Goal: Task Accomplishment & Management: Use online tool/utility

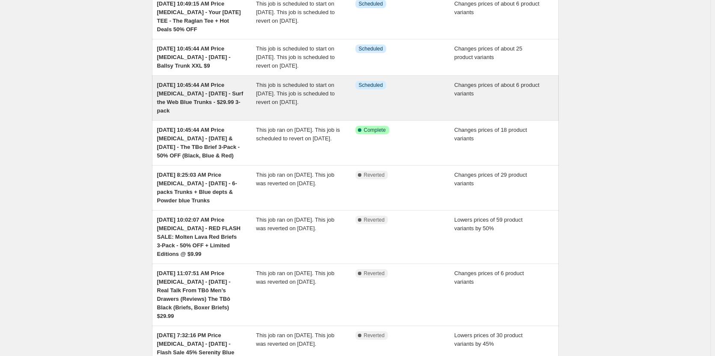
scroll to position [86, 0]
click at [219, 107] on span "[DATE] 10:45:44 AM Price [MEDICAL_DATA] - [DATE] - Surf the Web Blue Trunks - $…" at bounding box center [200, 96] width 86 height 32
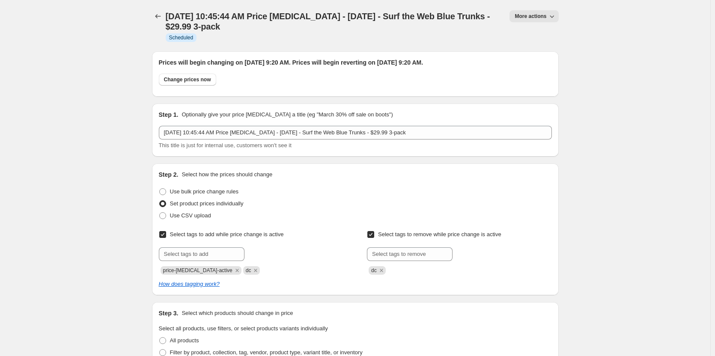
click at [539, 17] on span "More actions" at bounding box center [531, 16] width 32 height 7
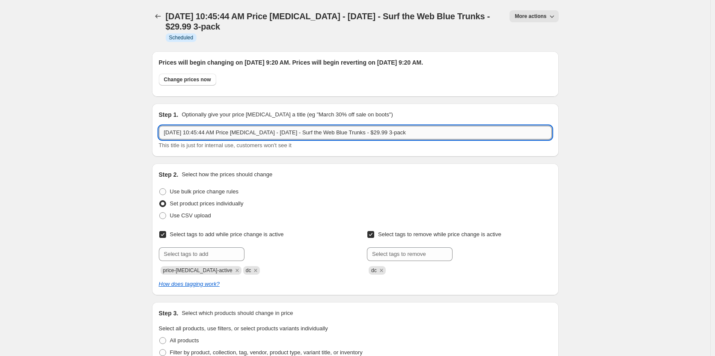
click at [273, 133] on input "[DATE] 10:45:44 AM Price [MEDICAL_DATA] - [DATE] - Surf the Web Blue Trunks - $…" at bounding box center [355, 133] width 393 height 14
click at [351, 129] on input "[DATE] 10:45:44 AM Price [MEDICAL_DATA] - [DATE] - Surf the Web Blue Trunks - $…" at bounding box center [355, 133] width 393 height 14
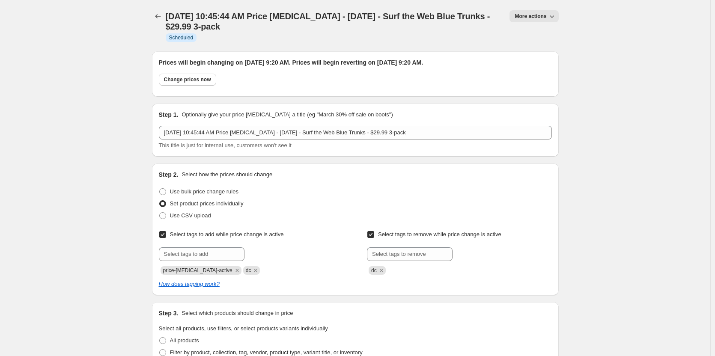
click at [533, 123] on div "Step 1. Optionally give your price [MEDICAL_DATA] a title (eg "March 30% off sa…" at bounding box center [355, 129] width 393 height 39
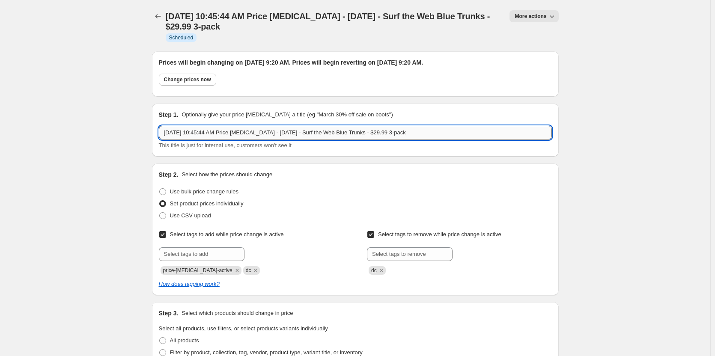
click at [276, 132] on input "[DATE] 10:45:44 AM Price [MEDICAL_DATA] - [DATE] - Surf the Web Blue Trunks - $…" at bounding box center [355, 133] width 393 height 14
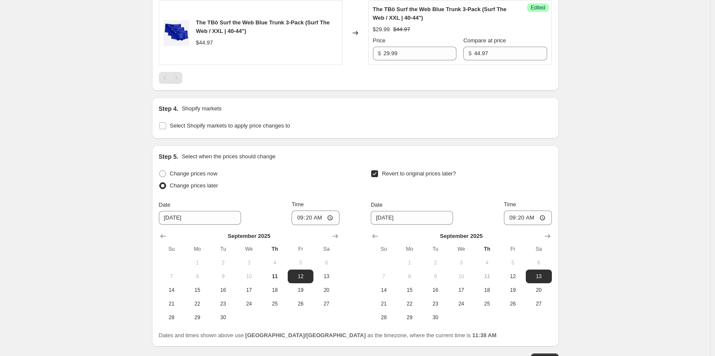
scroll to position [839, 0]
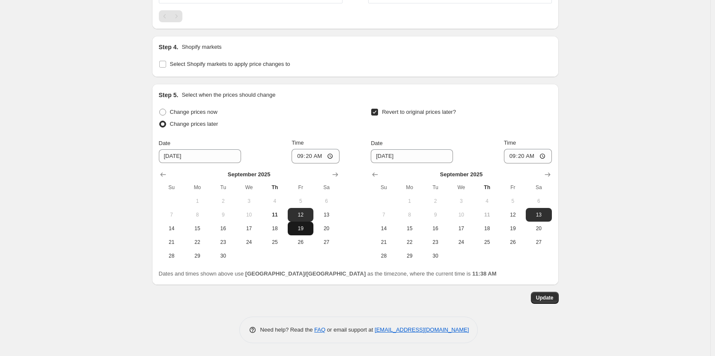
type input "[DATE] 10:45:44 AM Price [MEDICAL_DATA] - [DATE] [DATE] - Surf the Web Blue Tru…"
click at [307, 231] on span "19" at bounding box center [300, 228] width 19 height 7
type input "[DATE]"
click at [541, 225] on span "20" at bounding box center [538, 228] width 19 height 7
type input "[DATE]"
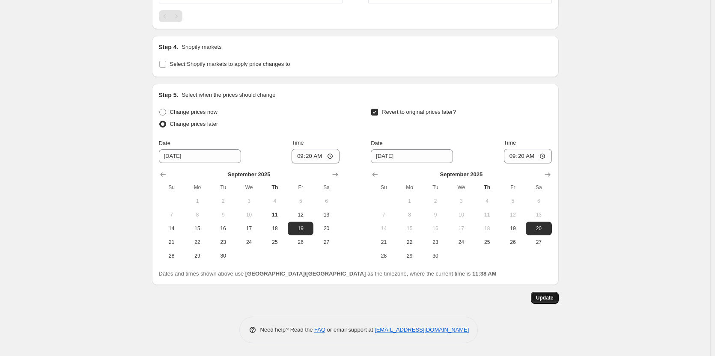
click at [551, 295] on button "Update" at bounding box center [545, 298] width 28 height 12
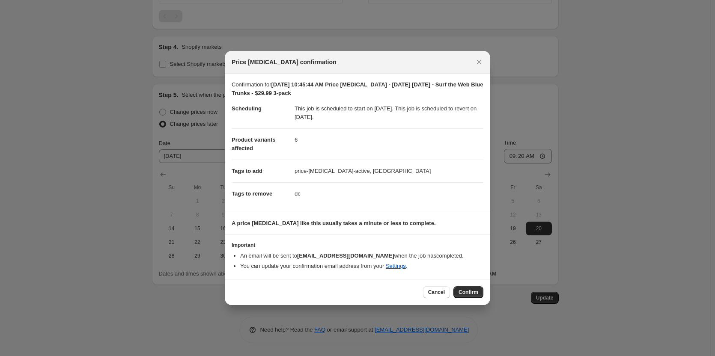
drag, startPoint x: 460, startPoint y: 290, endPoint x: 461, endPoint y: 286, distance: 4.7
click at [461, 290] on span "Confirm" at bounding box center [469, 292] width 20 height 7
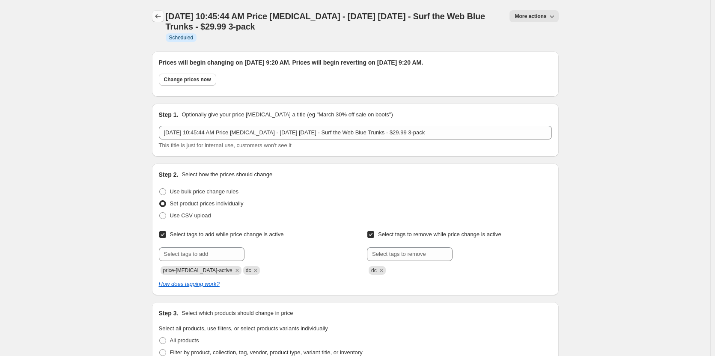
click at [158, 18] on icon "Price change jobs" at bounding box center [158, 16] width 9 height 9
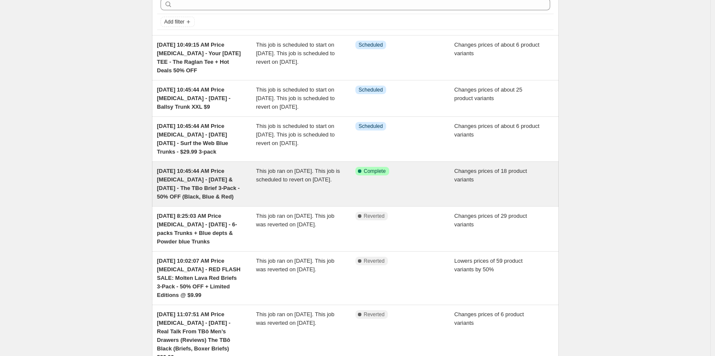
scroll to position [86, 0]
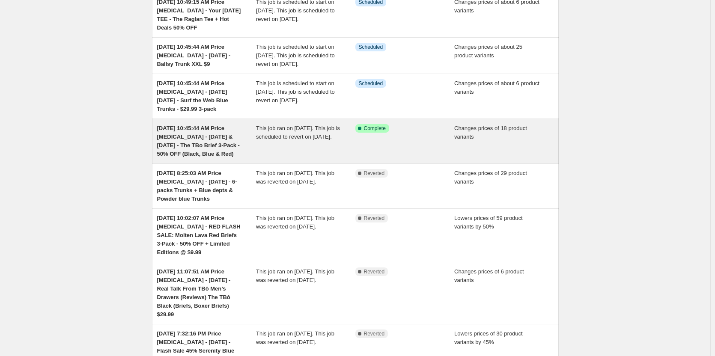
click at [230, 157] on span "[DATE] 10:45:44 AM Price [MEDICAL_DATA] - [DATE] & [DATE] - The TBo Brief 3-Pac…" at bounding box center [198, 141] width 83 height 32
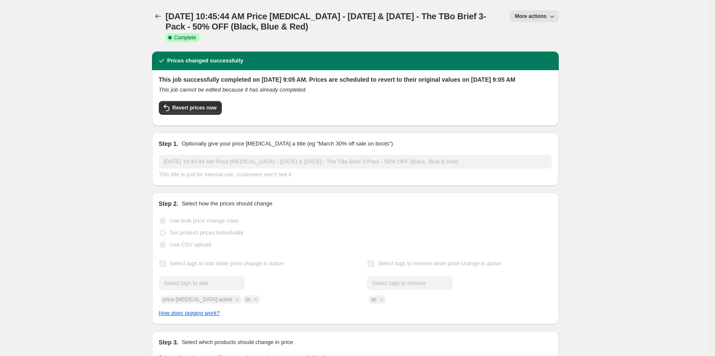
click at [544, 27] on div "[DATE] 10:45:44 AM Price [MEDICAL_DATA] - [DATE] & [DATE] - The TBo Brief 3-Pac…" at bounding box center [355, 25] width 407 height 31
click at [544, 14] on span "More actions" at bounding box center [531, 16] width 32 height 7
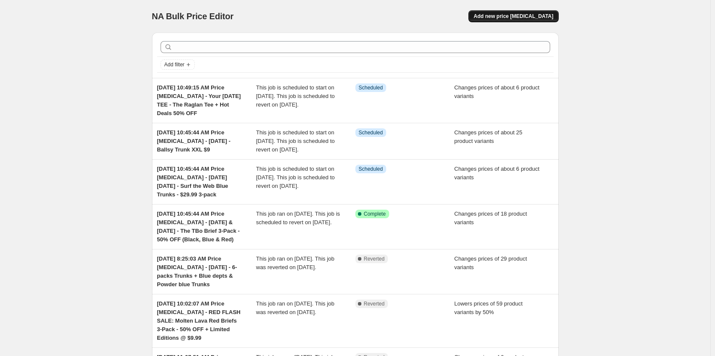
click at [531, 12] on button "Add new price [MEDICAL_DATA]" at bounding box center [513, 16] width 90 height 12
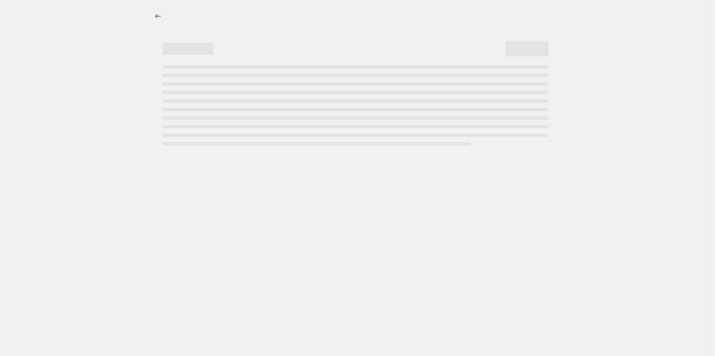
select select "percentage"
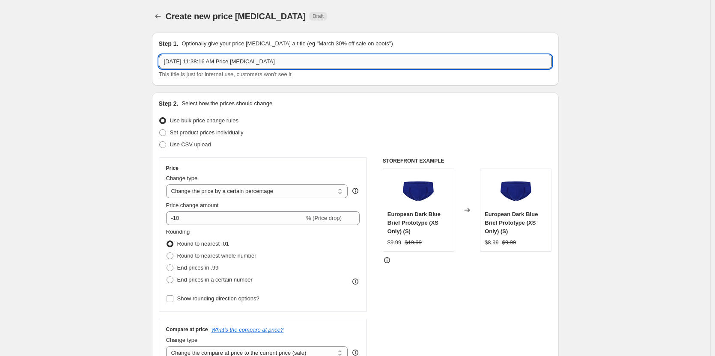
click at [306, 60] on input "[DATE] 11:38:16 AM Price [MEDICAL_DATA]" at bounding box center [355, 62] width 393 height 14
click at [315, 61] on input "[DATE] 11:38:16 AM Price [MEDICAL_DATA] -" at bounding box center [355, 62] width 393 height 14
paste input "EXTENSION - The TBo Brief 3-Pack - 50% OFF + Nostalgia + anticipation for weeke…"
type input "[DATE] 11:38:16 AM Price [MEDICAL_DATA] - EXTENSION - The TBo Brief 3-Pack - 50…"
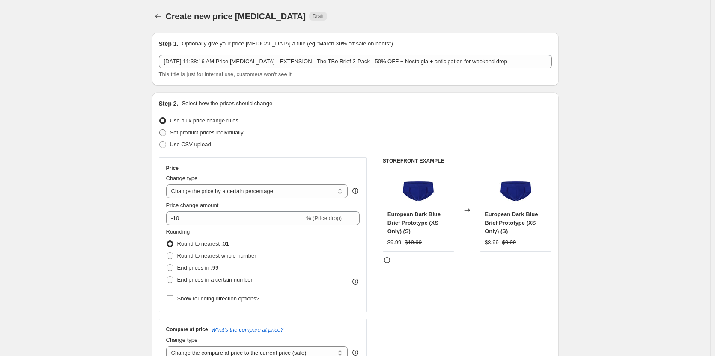
click at [180, 138] on label "Set product prices individually" at bounding box center [201, 133] width 85 height 12
click at [160, 130] on input "Set product prices individually" at bounding box center [159, 129] width 0 height 0
radio input "true"
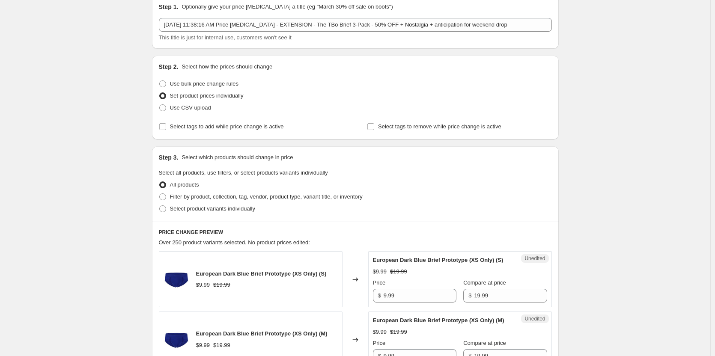
scroll to position [86, 0]
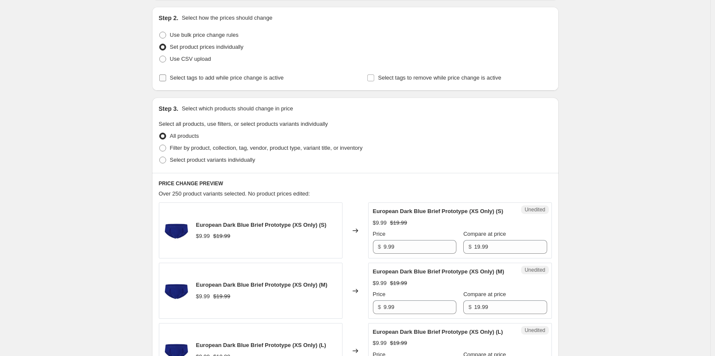
click at [237, 76] on span "Select tags to add while price change is active" at bounding box center [227, 78] width 114 height 6
click at [166, 76] on input "Select tags to add while price change is active" at bounding box center [162, 78] width 7 height 7
checkbox input "true"
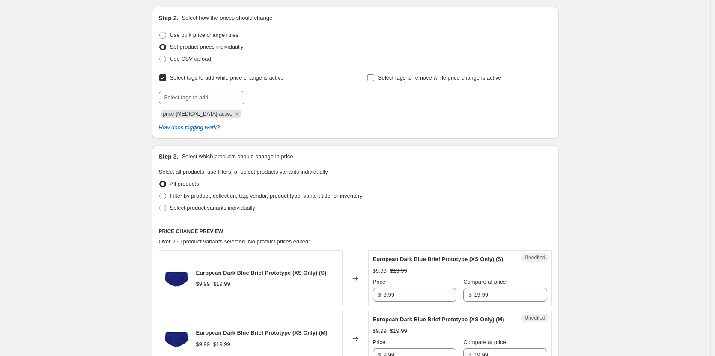
click at [390, 74] on span "Select tags to remove while price change is active" at bounding box center [439, 78] width 123 height 9
click at [374, 75] on input "Select tags to remove while price change is active" at bounding box center [370, 78] width 7 height 7
checkbox input "true"
click at [208, 95] on input "text" at bounding box center [202, 98] width 86 height 14
type input "dc"
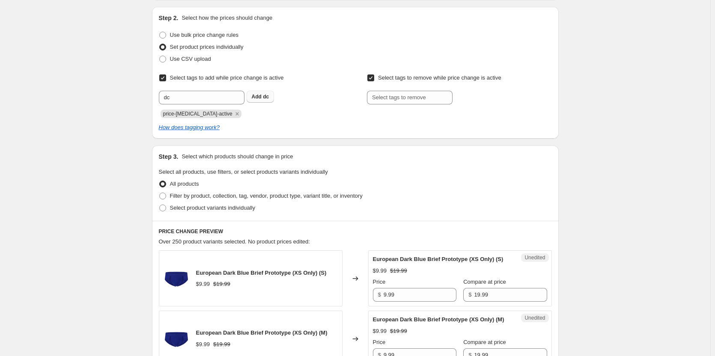
click at [253, 97] on button "Add dc" at bounding box center [261, 97] width 28 height 12
click at [432, 87] on div "Select tags to remove while price change is active Submit" at bounding box center [459, 88] width 185 height 33
click at [424, 96] on input "text" at bounding box center [410, 98] width 86 height 14
type input "dc"
click at [476, 94] on span "dc" at bounding box center [474, 97] width 6 height 6
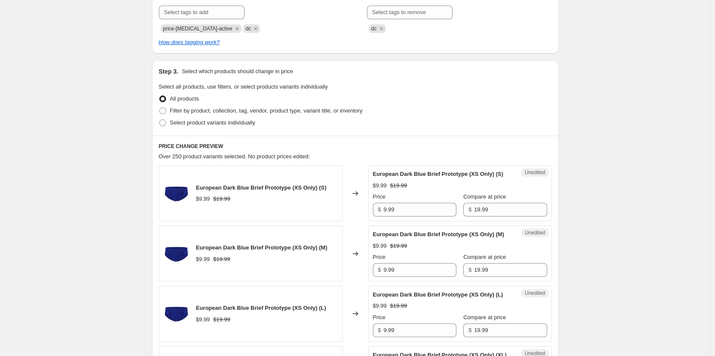
scroll to position [171, 0]
click at [188, 123] on span "Select product variants individually" at bounding box center [212, 122] width 85 height 6
click at [160, 119] on input "Select product variants individually" at bounding box center [159, 119] width 0 height 0
radio input "true"
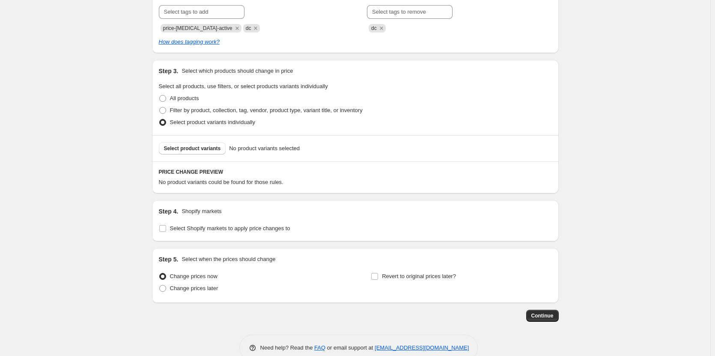
scroll to position [189, 0]
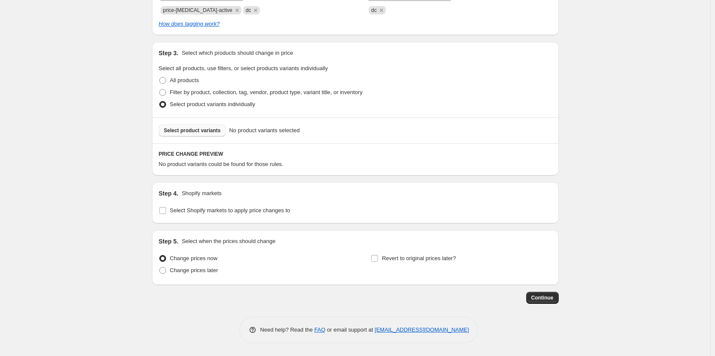
click at [207, 133] on span "Select product variants" at bounding box center [192, 130] width 57 height 7
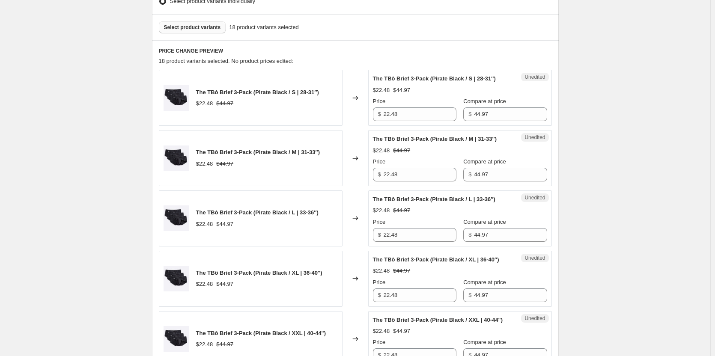
scroll to position [361, 0]
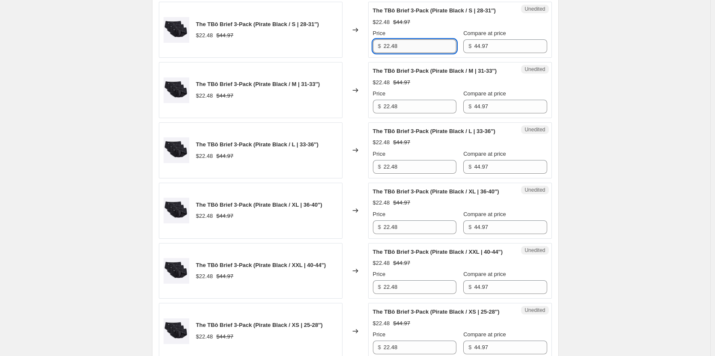
click at [406, 41] on input "22.48" at bounding box center [420, 46] width 73 height 14
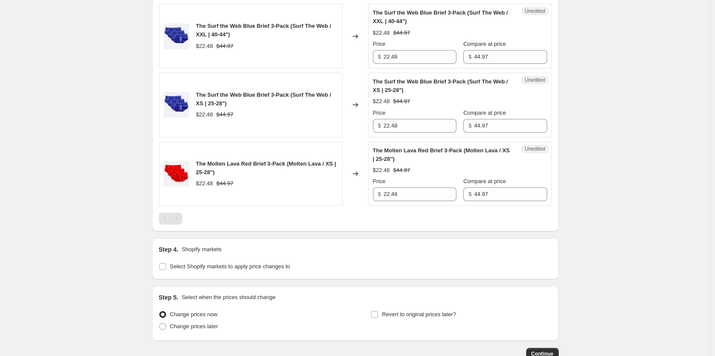
scroll to position [1430, 0]
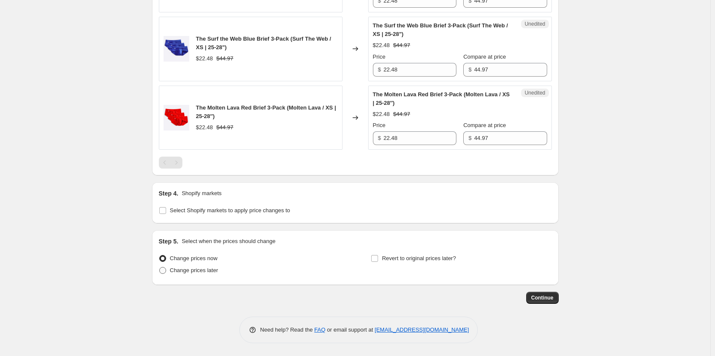
click at [196, 271] on span "Change prices later" at bounding box center [194, 270] width 48 height 6
click at [160, 268] on input "Change prices later" at bounding box center [159, 267] width 0 height 0
radio input "true"
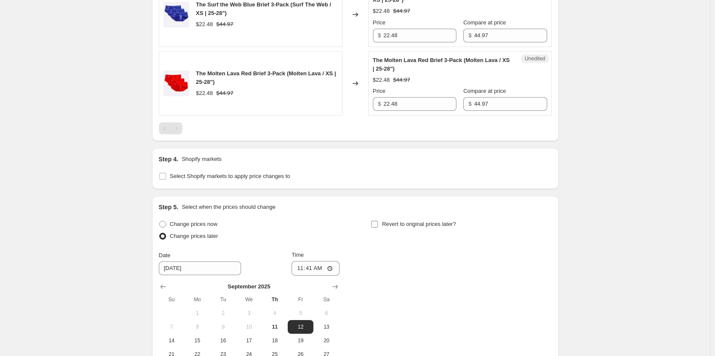
click at [406, 227] on span "Revert to original prices later?" at bounding box center [419, 224] width 74 height 6
click at [378, 228] on input "Revert to original prices later?" at bounding box center [374, 224] width 7 height 7
checkbox input "true"
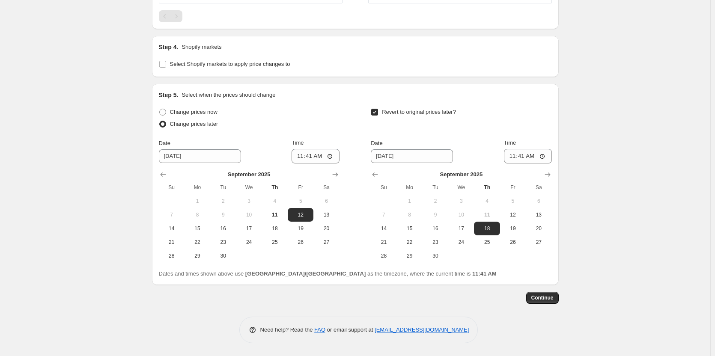
scroll to position [1577, 0]
click at [548, 212] on span "13" at bounding box center [538, 215] width 19 height 7
type input "[DATE]"
click at [325, 157] on input "11:41" at bounding box center [316, 156] width 48 height 15
type input "09:20"
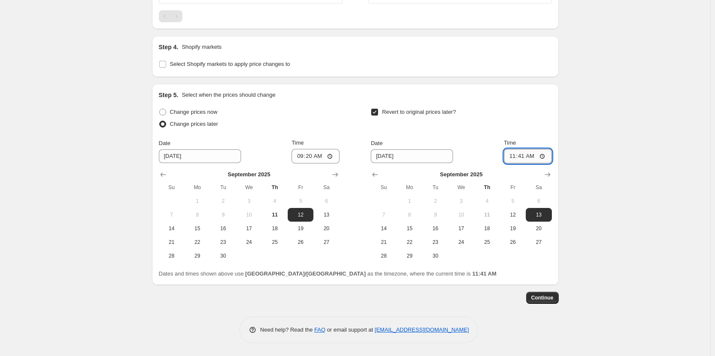
click at [522, 156] on input "11:41" at bounding box center [528, 156] width 48 height 15
type input "09:20"
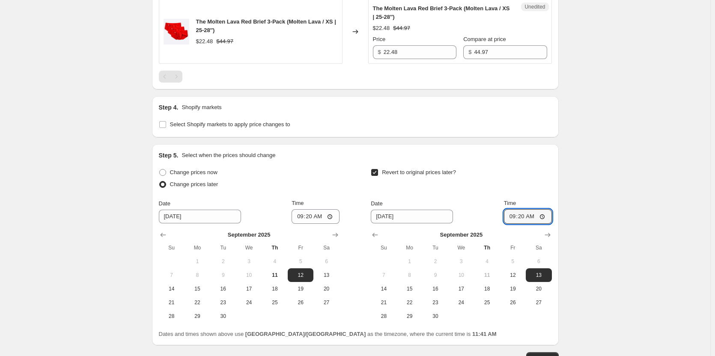
scroll to position [1542, 0]
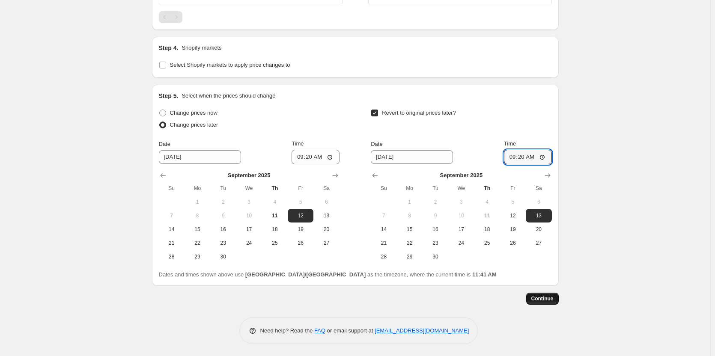
click at [554, 302] on span "Continue" at bounding box center [542, 298] width 22 height 7
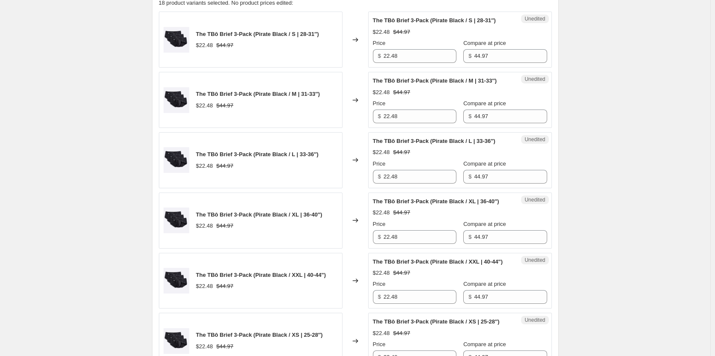
scroll to position [385, 0]
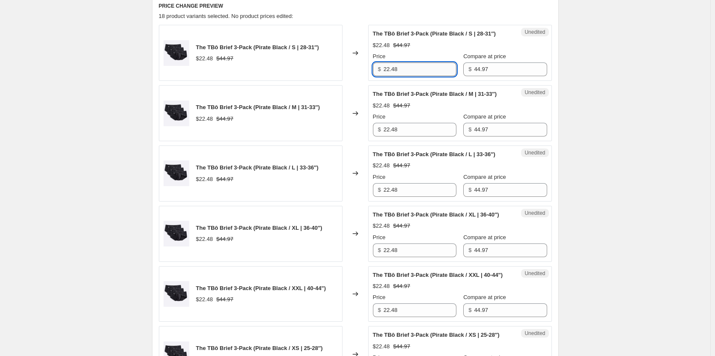
click at [431, 71] on input "22.48" at bounding box center [420, 70] width 73 height 14
click at [426, 69] on input "22.48" at bounding box center [420, 70] width 73 height 14
click at [418, 68] on input "22.48" at bounding box center [420, 70] width 73 height 14
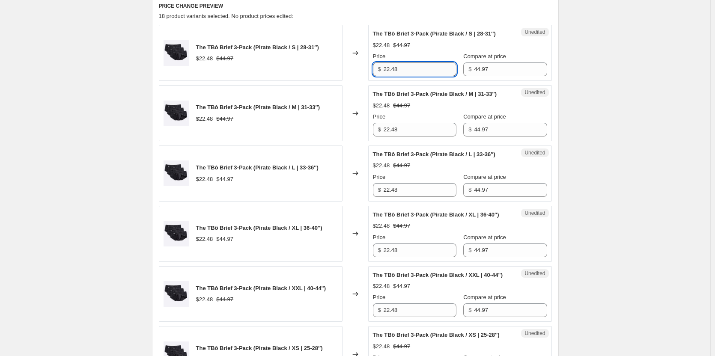
click at [418, 68] on input "22.48" at bounding box center [420, 70] width 73 height 14
click at [418, 71] on input "22.48" at bounding box center [420, 70] width 73 height 14
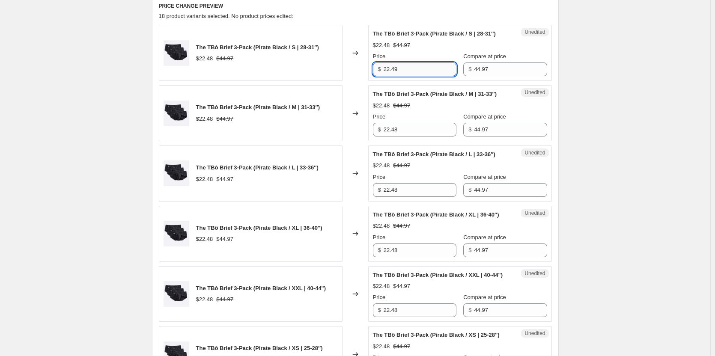
type input "22.49"
click at [411, 70] on input "22.49" at bounding box center [420, 70] width 73 height 14
click at [411, 137] on input "22.48" at bounding box center [420, 130] width 73 height 14
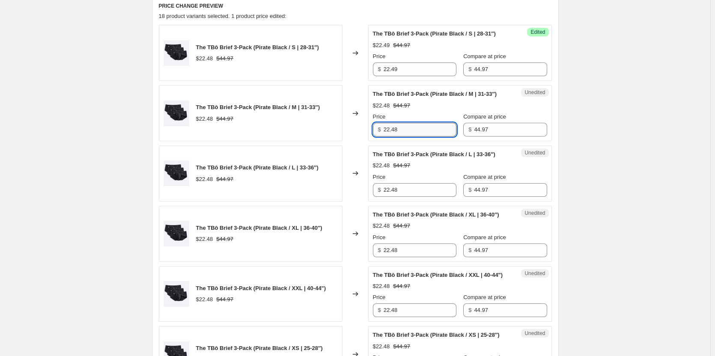
click at [412, 137] on input "22.48" at bounding box center [420, 130] width 73 height 14
type input "22.49"
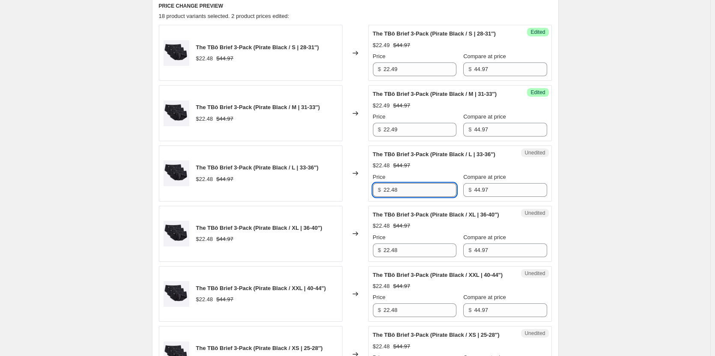
click at [411, 197] on input "22.48" at bounding box center [420, 190] width 73 height 14
type input "22.49"
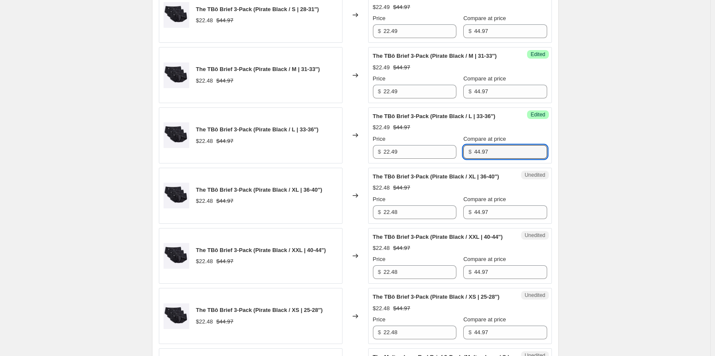
scroll to position [471, 0]
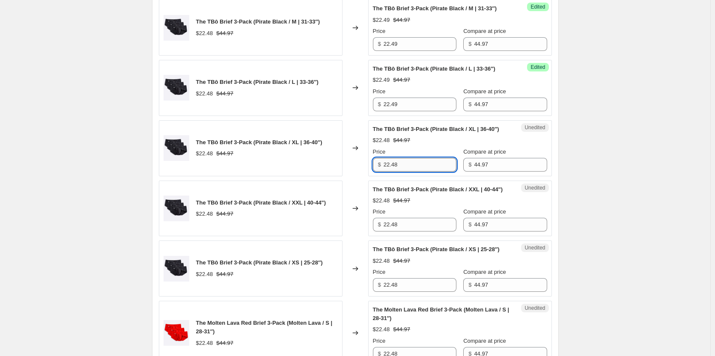
click at [408, 172] on input "22.48" at bounding box center [420, 165] width 73 height 14
type input "22.49"
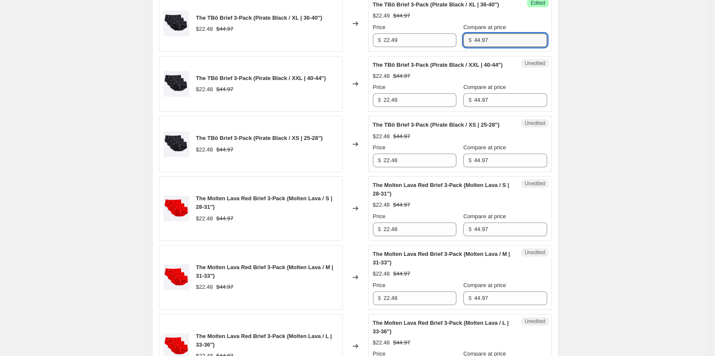
scroll to position [600, 0]
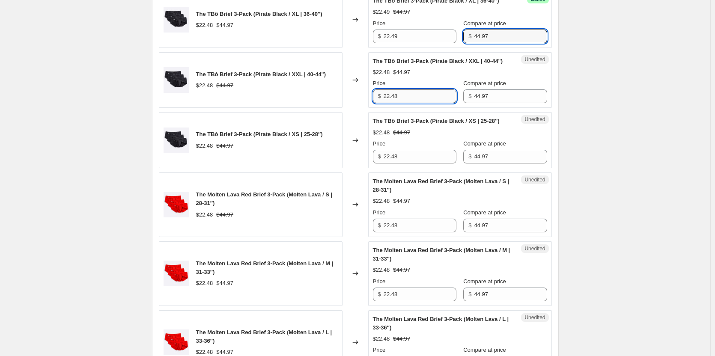
click at [401, 103] on input "22.48" at bounding box center [420, 96] width 73 height 14
type input "22.49"
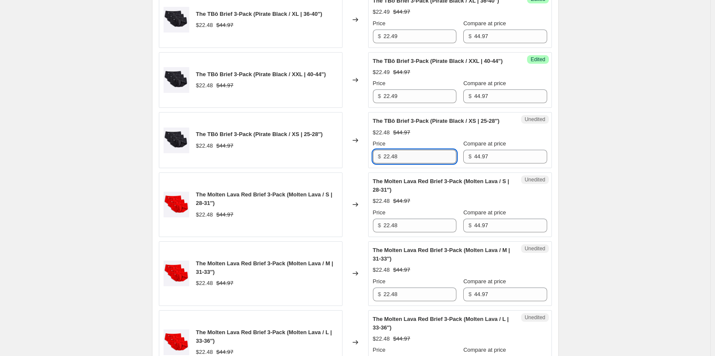
click at [414, 164] on input "22.48" at bounding box center [420, 157] width 73 height 14
type input "22.49"
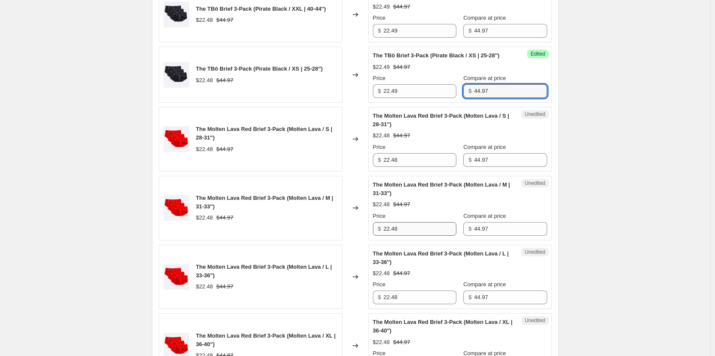
scroll to position [728, 0]
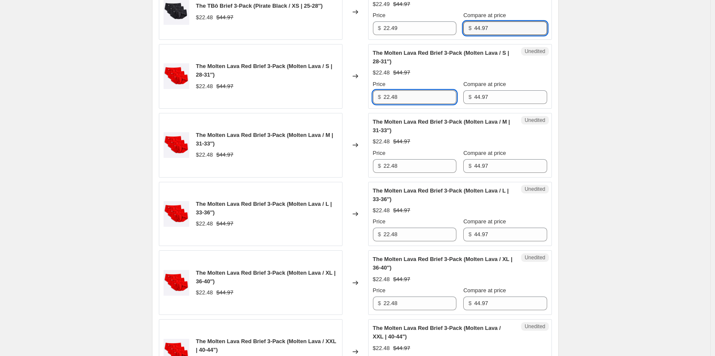
click at [417, 104] on input "22.48" at bounding box center [420, 97] width 73 height 14
type input "22.49"
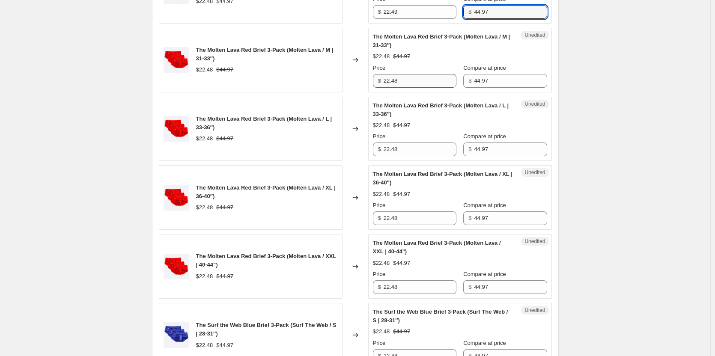
scroll to position [814, 0]
click at [408, 87] on input "22.48" at bounding box center [420, 81] width 73 height 14
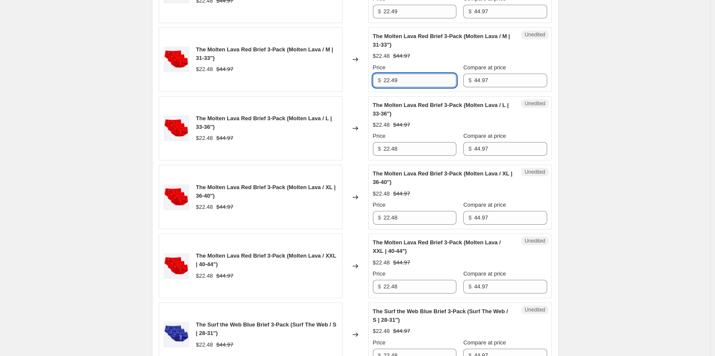
type input "22.49"
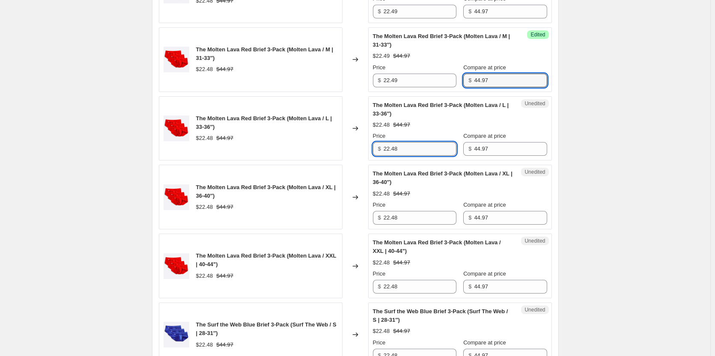
click at [412, 156] on input "22.48" at bounding box center [420, 149] width 73 height 14
type input "22.49"
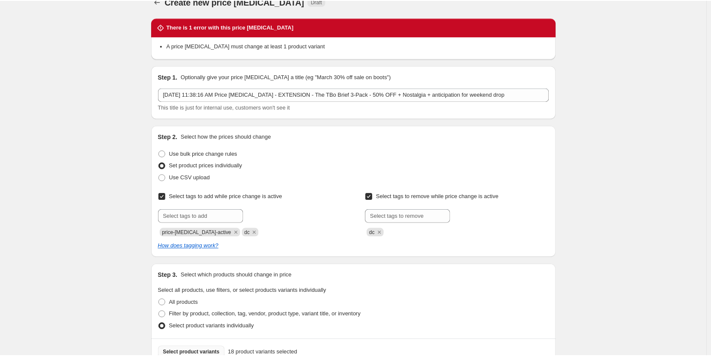
scroll to position [0, 0]
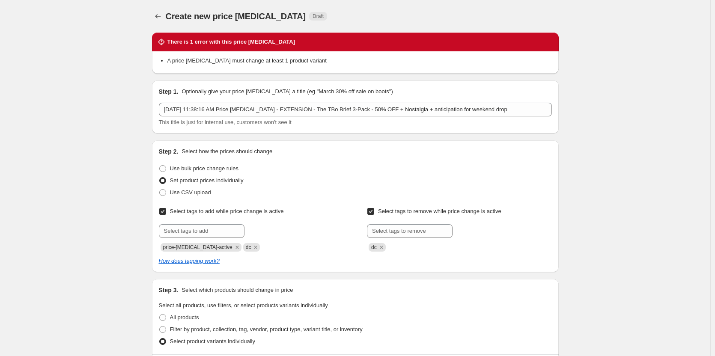
click at [166, 18] on div at bounding box center [159, 16] width 14 height 12
click at [157, 15] on icon "Price change jobs" at bounding box center [158, 16] width 9 height 9
